Goal: Transaction & Acquisition: Purchase product/service

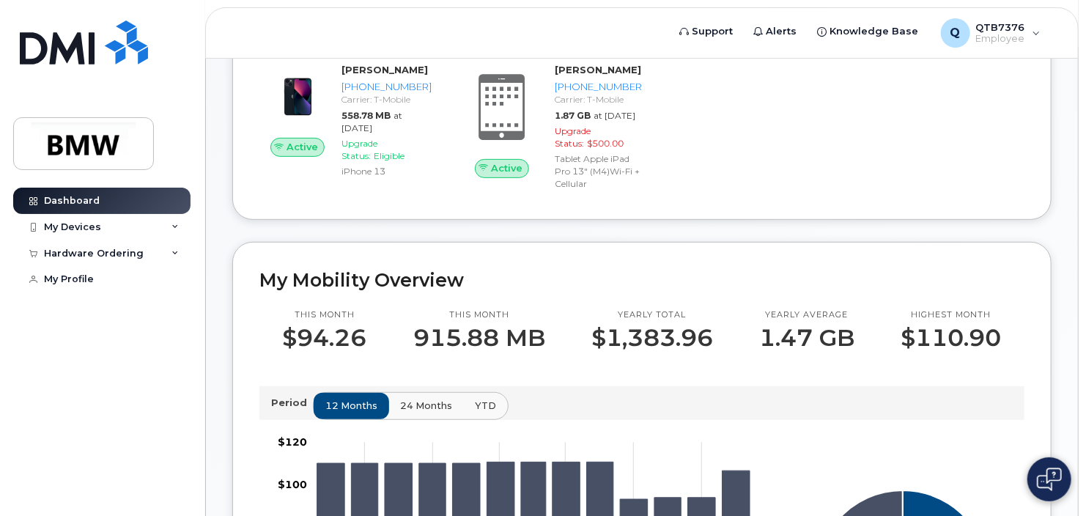
scroll to position [147, 0]
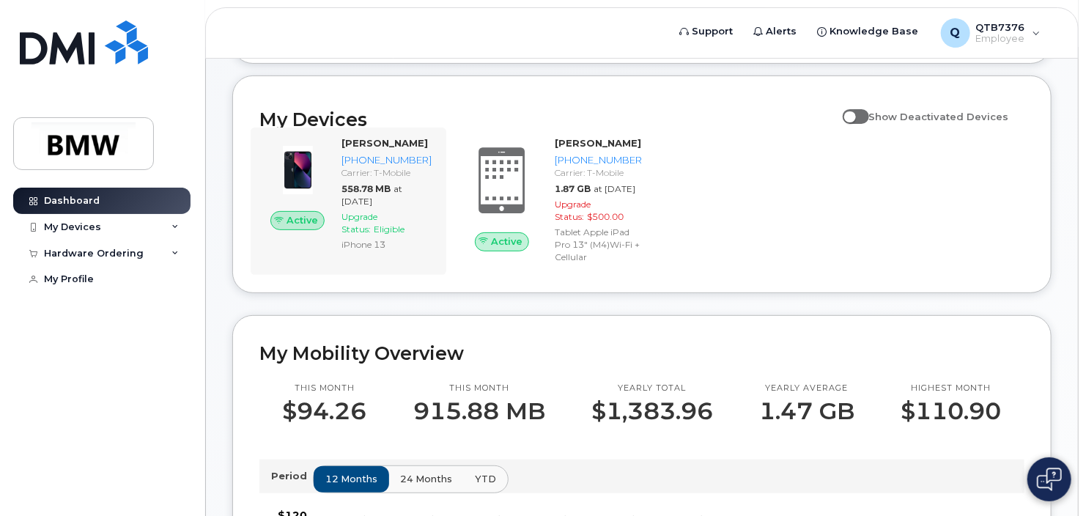
click at [352, 275] on div "Active Marlyn Owens 864-451-0539 Carrier: T-Mobile 558.78 MB at Aug 01, 2025 Up…" at bounding box center [349, 200] width 196 height 147
click at [97, 226] on div "My Devices" at bounding box center [72, 227] width 57 height 12
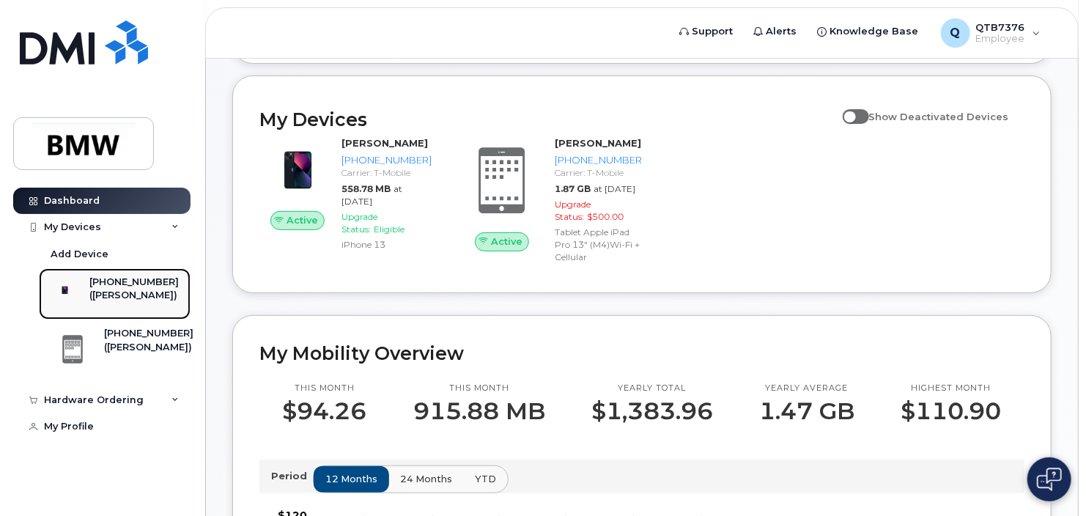
click at [136, 287] on div "[PHONE_NUMBER]" at bounding box center [133, 281] width 89 height 13
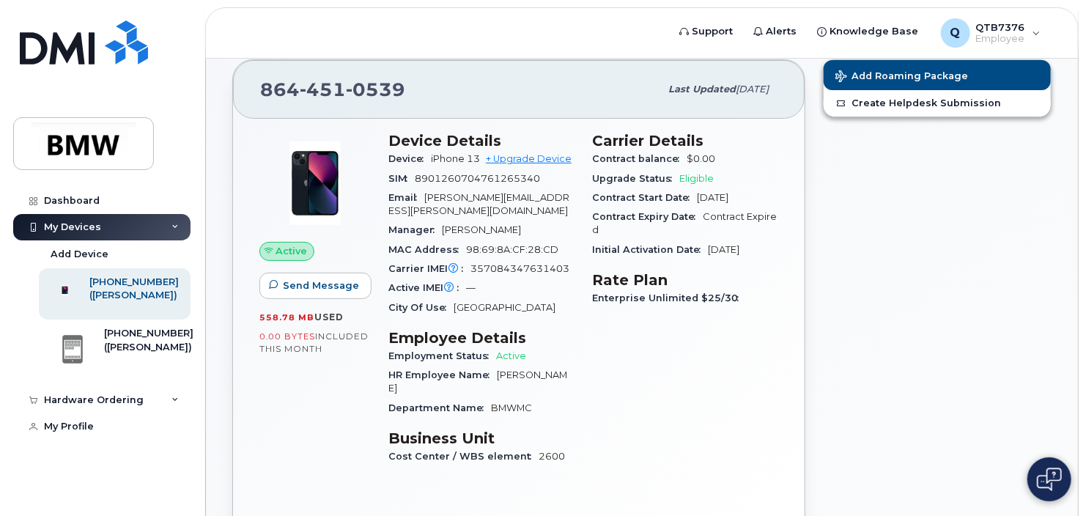
scroll to position [73, 0]
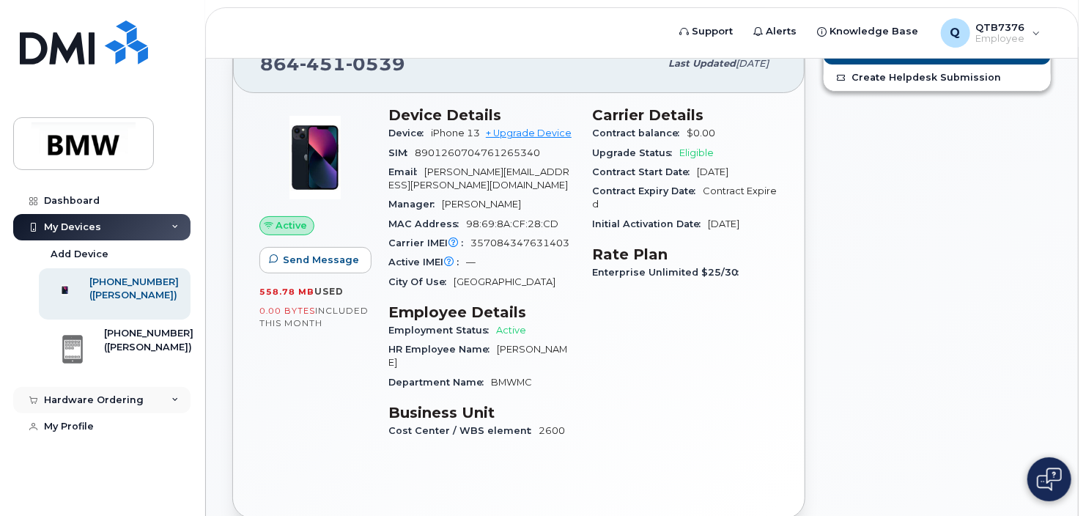
click at [114, 406] on div "Hardware Ordering" at bounding box center [94, 400] width 100 height 12
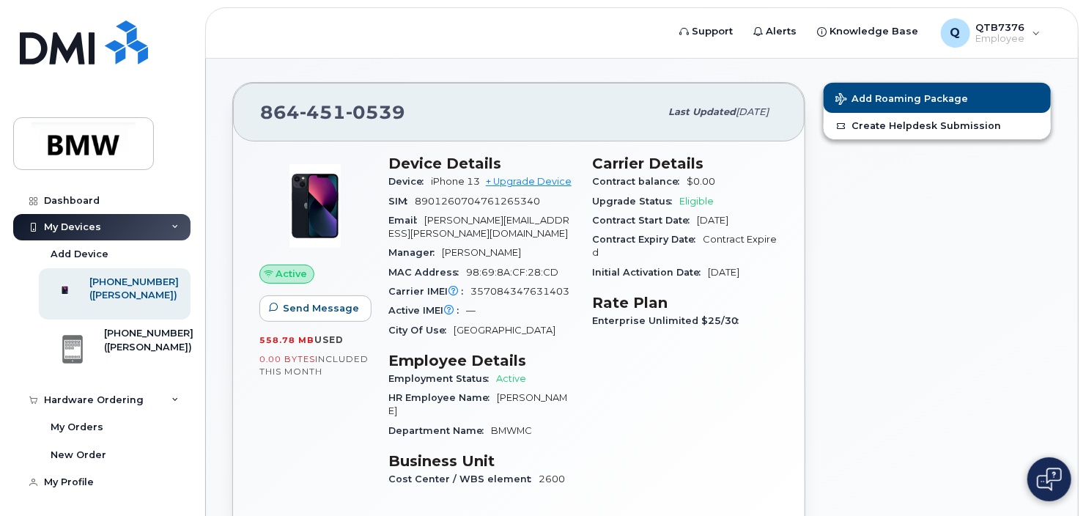
scroll to position [0, 0]
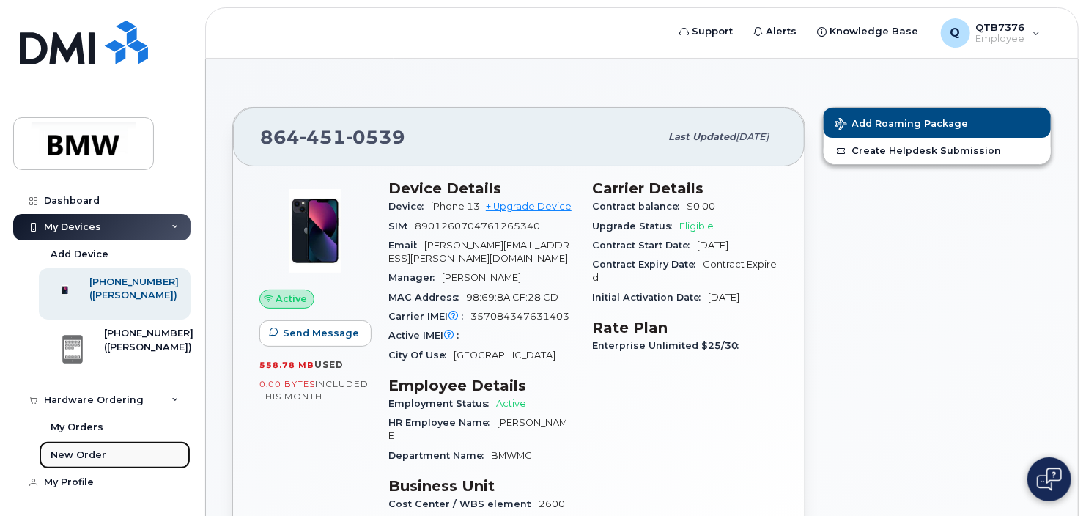
click at [75, 461] on div "New Order" at bounding box center [79, 454] width 56 height 13
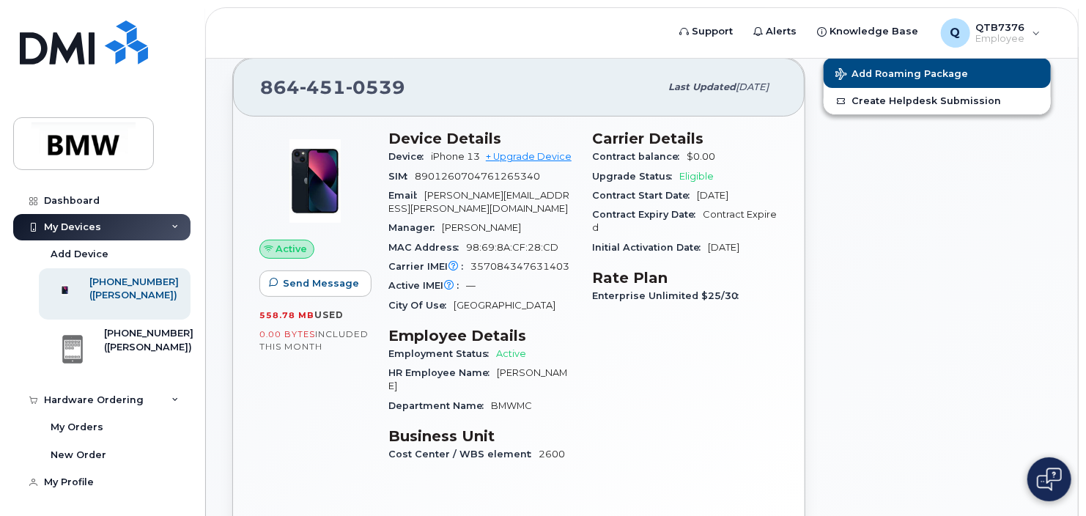
scroll to position [73, 0]
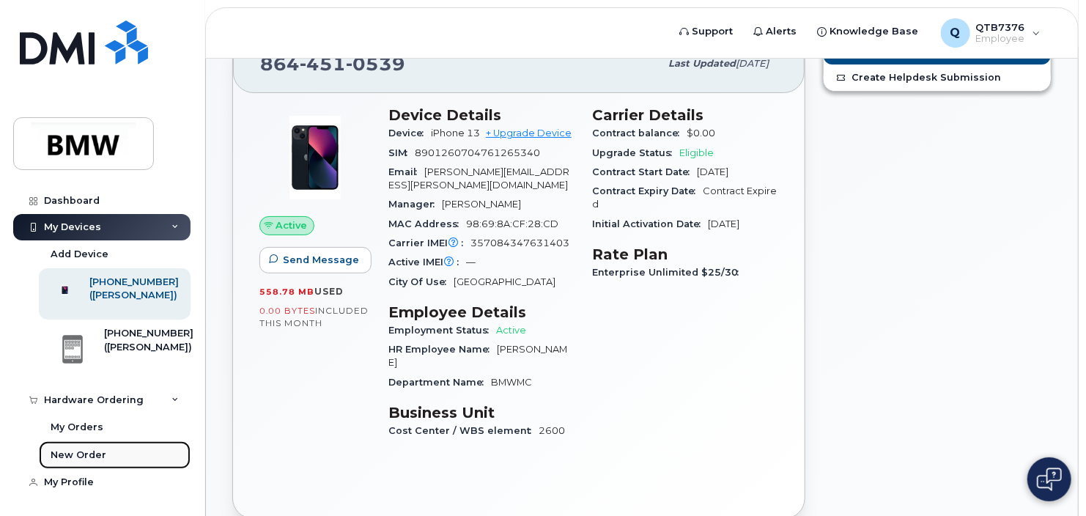
click at [83, 461] on div "New Order" at bounding box center [79, 454] width 56 height 13
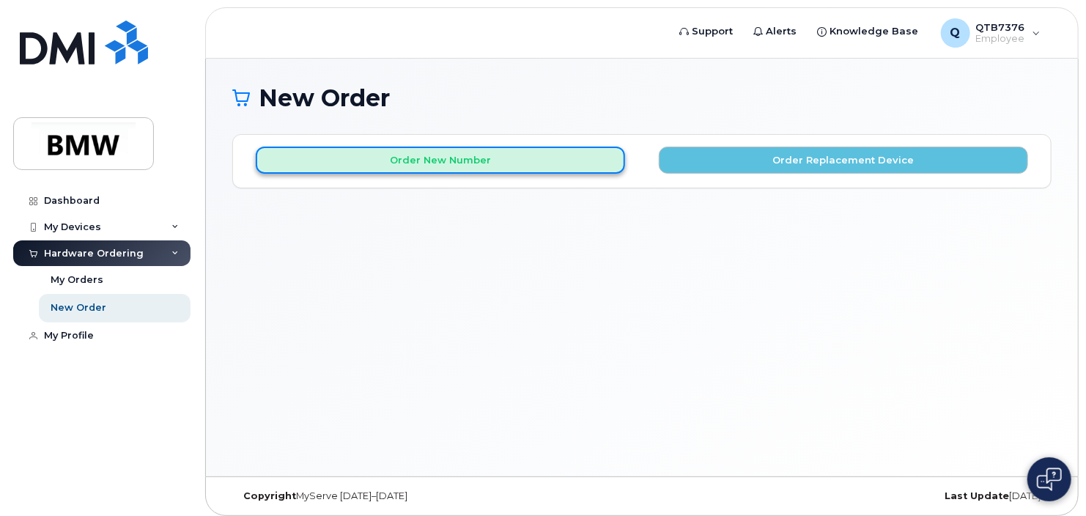
click at [529, 168] on button "Order New Number" at bounding box center [440, 160] width 369 height 27
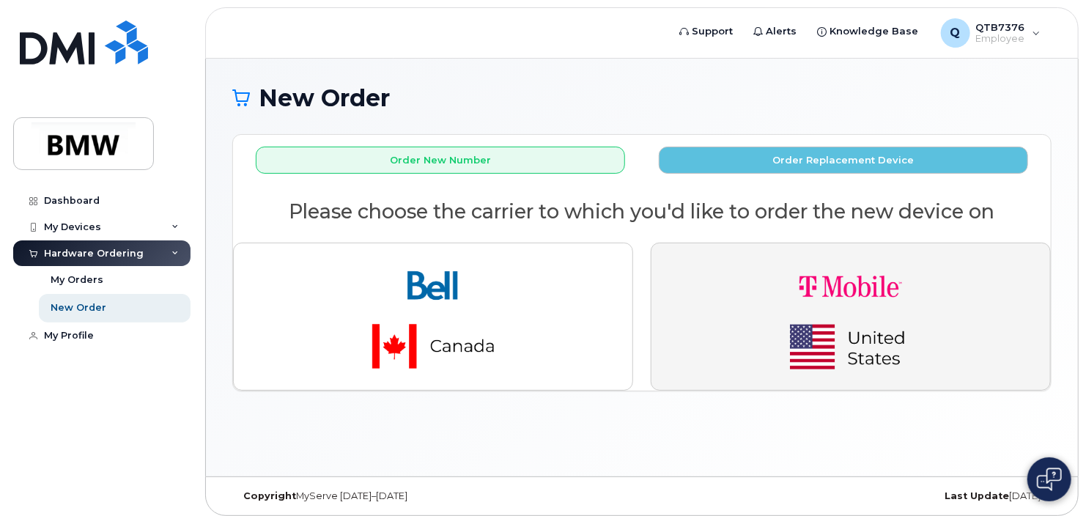
click at [826, 287] on img "button" at bounding box center [850, 316] width 205 height 123
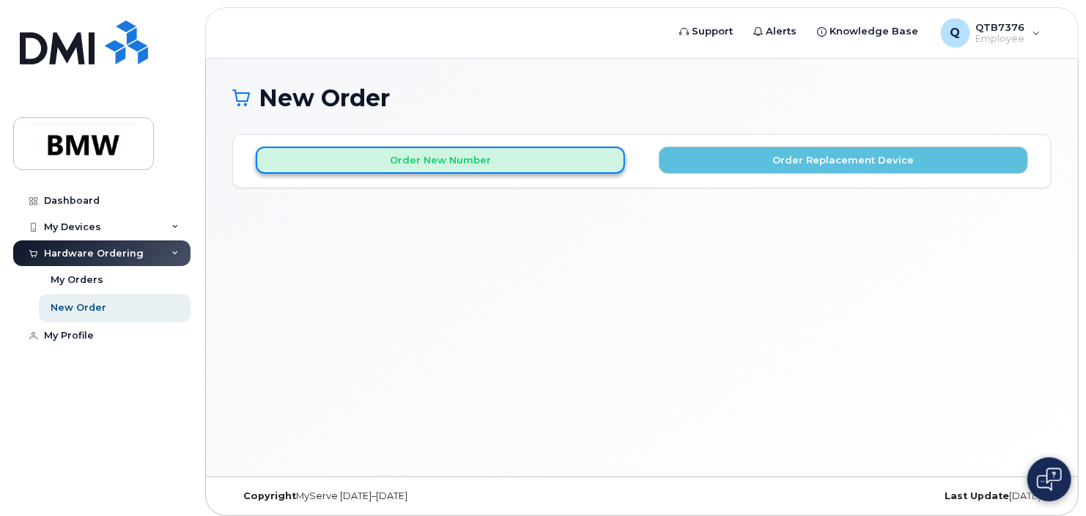
click at [463, 162] on button "Order New Number" at bounding box center [440, 160] width 369 height 27
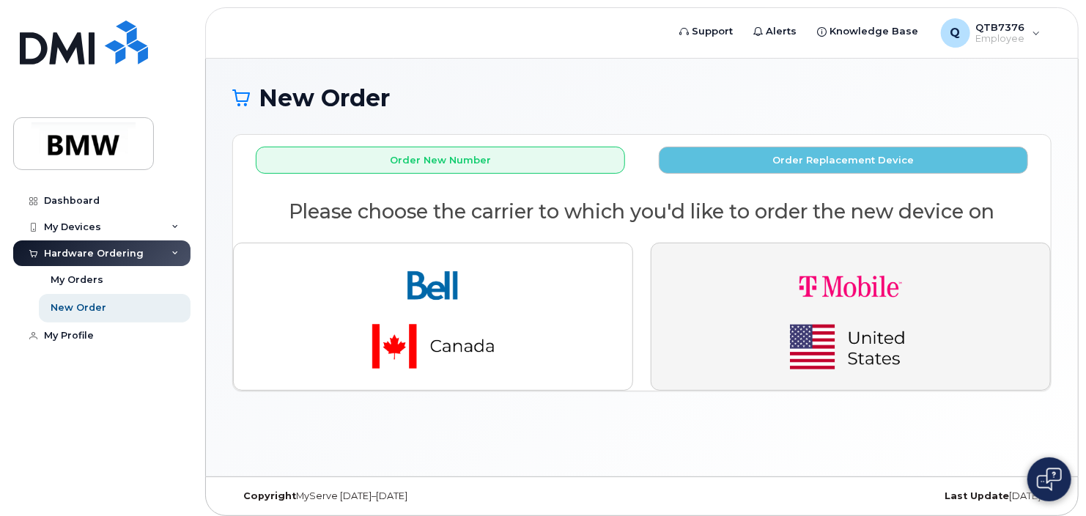
click at [838, 324] on img "button" at bounding box center [850, 316] width 205 height 123
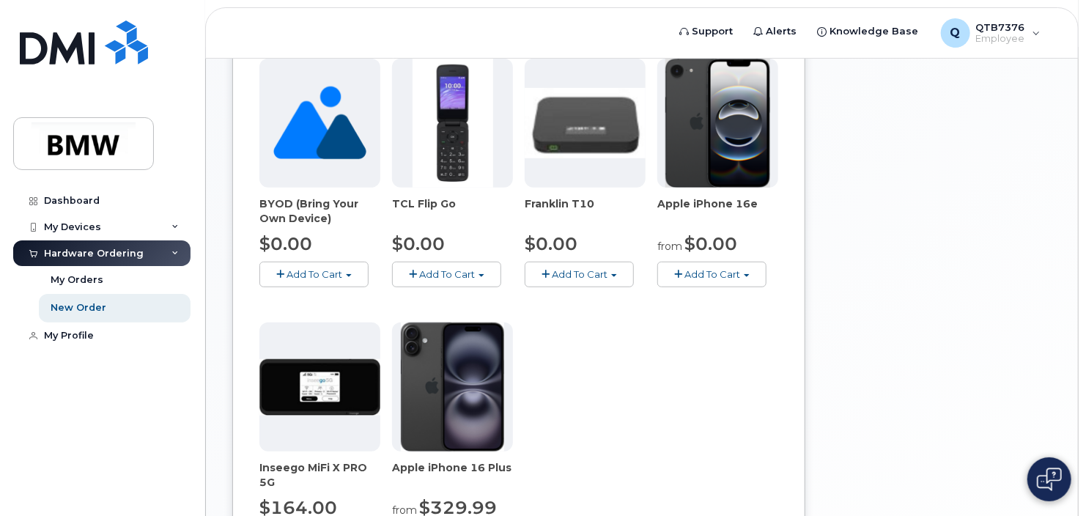
scroll to position [366, 0]
click at [741, 149] on img at bounding box center [717, 123] width 105 height 129
click at [713, 151] on img at bounding box center [717, 123] width 105 height 129
click at [704, 202] on span "Apple iPhone 16e" at bounding box center [717, 210] width 121 height 29
